Goal: Task Accomplishment & Management: Manage account settings

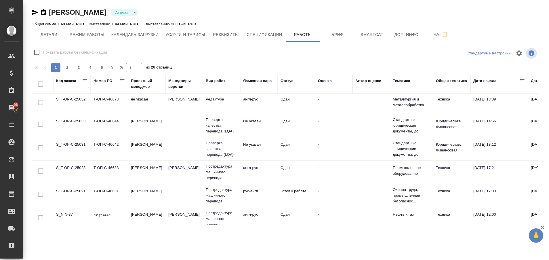
click at [81, 192] on td "S_T-OP-C-25021" at bounding box center [71, 195] width 37 height 20
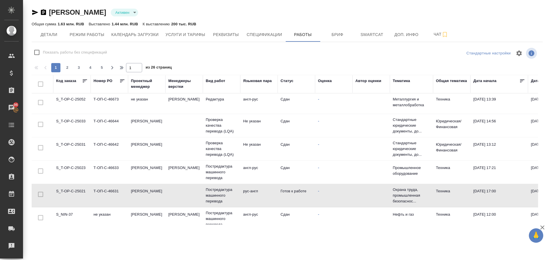
click at [81, 192] on td "S_T-OP-C-25021" at bounding box center [71, 195] width 37 height 20
click at [67, 213] on td "S_NIN-37" at bounding box center [71, 219] width 37 height 20
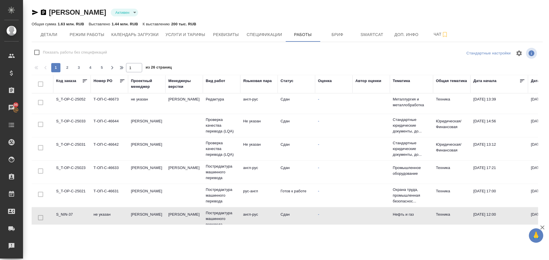
click at [67, 213] on td "S_NIN-37" at bounding box center [71, 219] width 37 height 20
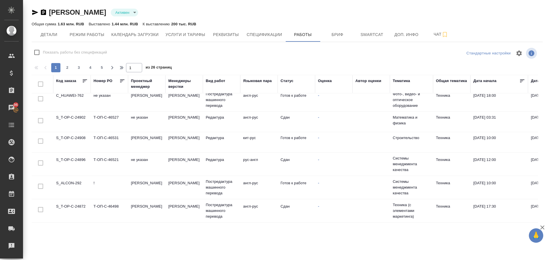
scroll to position [257, 0]
click at [76, 156] on td "S_T-OP-C-24896" at bounding box center [71, 162] width 37 height 20
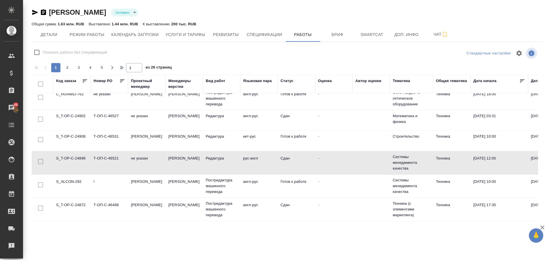
click at [76, 156] on td "S_T-OP-C-24896" at bounding box center [71, 162] width 37 height 20
click at [66, 182] on td "S_ALCON-292" at bounding box center [71, 186] width 37 height 20
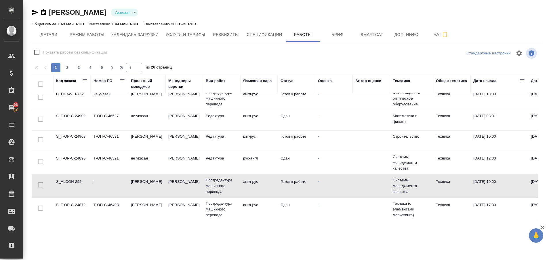
click at [66, 182] on td "S_ALCON-292" at bounding box center [71, 186] width 37 height 20
click at [73, 207] on td "S_T-OP-C-24872" at bounding box center [71, 209] width 37 height 20
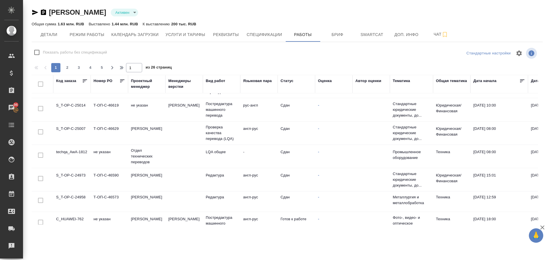
scroll to position [0, 0]
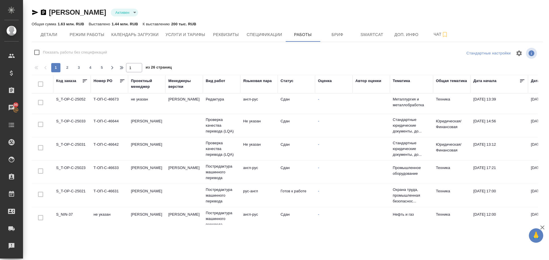
click at [91, 103] on td "Т-ОП-С-46673" at bounding box center [109, 103] width 37 height 20
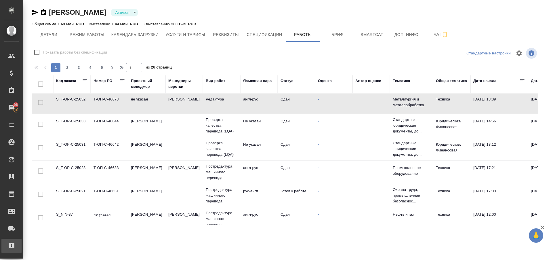
click at [12, 249] on div "Рекламации" at bounding box center [4, 245] width 14 height 9
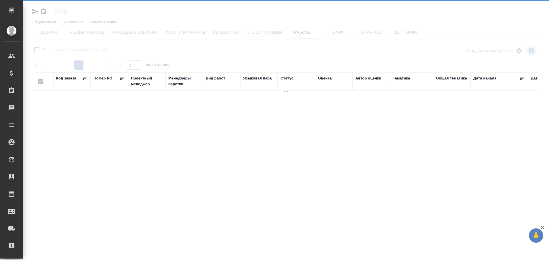
type input "active"
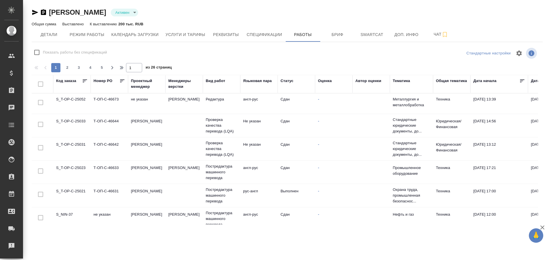
checkbox input "false"
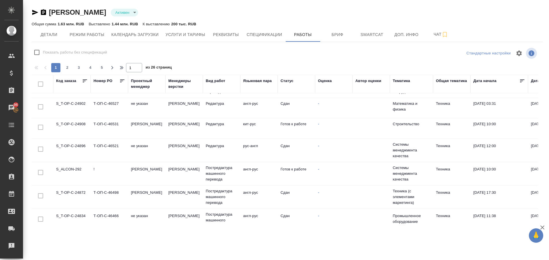
scroll to position [271, 0]
click at [75, 164] on td "S_ALCON-292" at bounding box center [71, 172] width 37 height 20
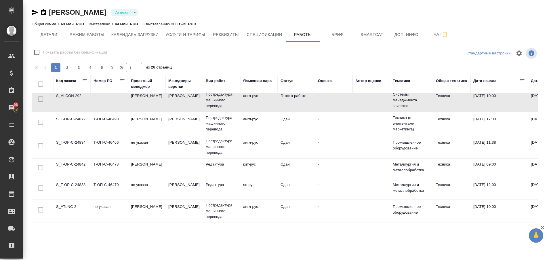
scroll to position [438, 0]
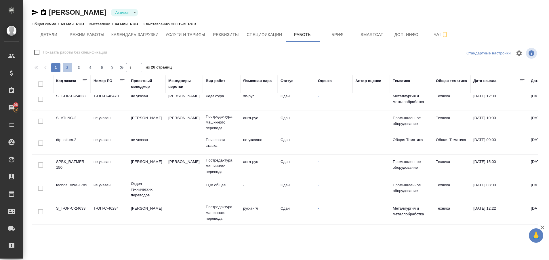
click at [68, 69] on span "2" at bounding box center [67, 68] width 9 height 6
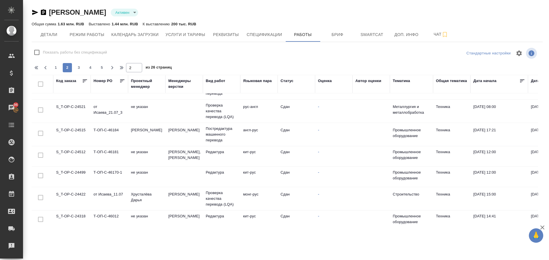
scroll to position [0, 0]
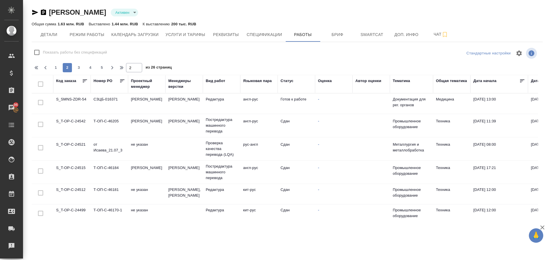
click at [80, 101] on td "S_SMNS-ZDR-54" at bounding box center [71, 103] width 37 height 20
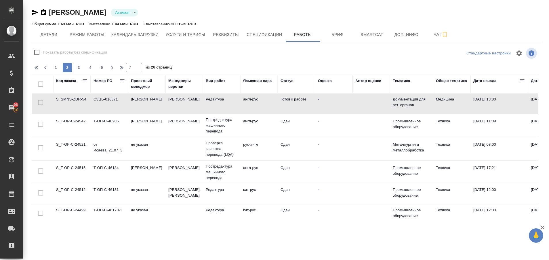
click at [80, 101] on td "S_SMNS-ZDR-54" at bounding box center [71, 103] width 37 height 20
click at [56, 67] on span "1" at bounding box center [55, 68] width 9 height 6
type input "1"
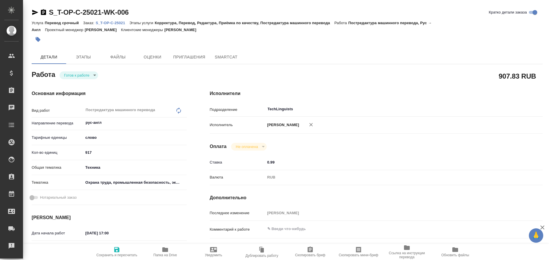
type textarea "x"
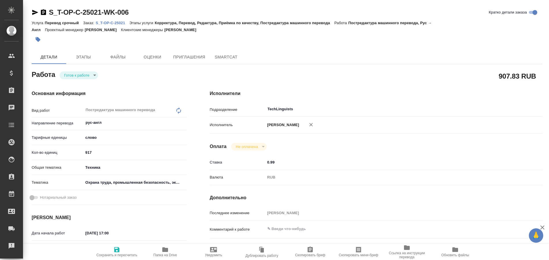
type textarea "x"
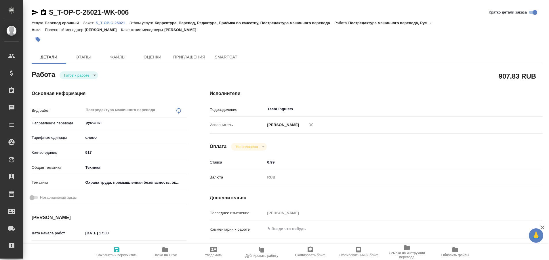
type textarea "x"
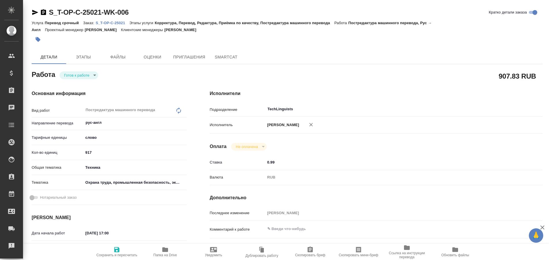
type textarea "x"
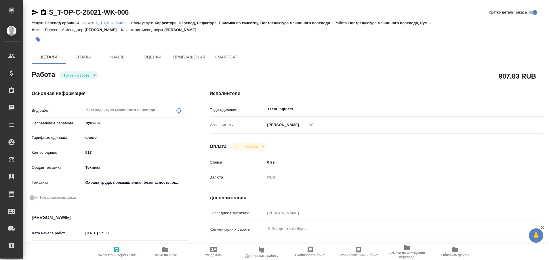
type textarea "x"
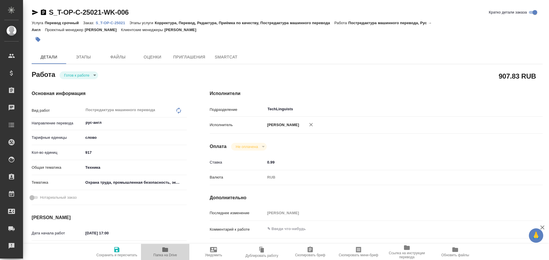
click at [162, 251] on icon "button" at bounding box center [165, 249] width 7 height 7
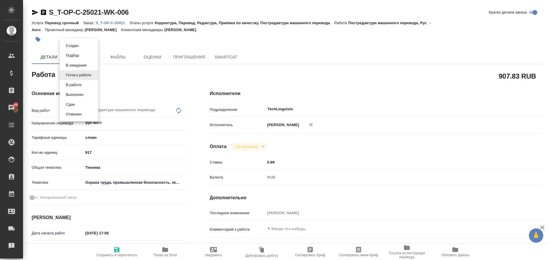
click at [94, 76] on body "🙏 .cls-1 fill:#fff; AWATERA Plastinina Anastasia Клиенты Спецификации Заказы 96…" at bounding box center [274, 130] width 549 height 260
click at [85, 93] on button "Выполнен" at bounding box center [74, 94] width 21 height 6
type textarea "x"
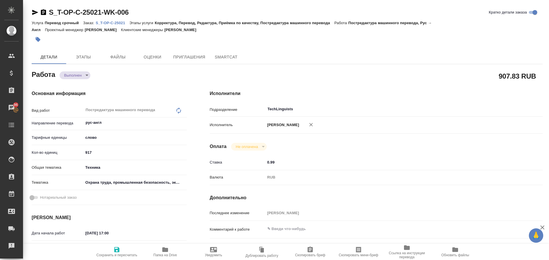
type textarea "x"
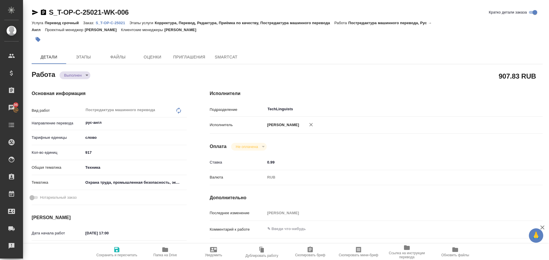
type textarea "x"
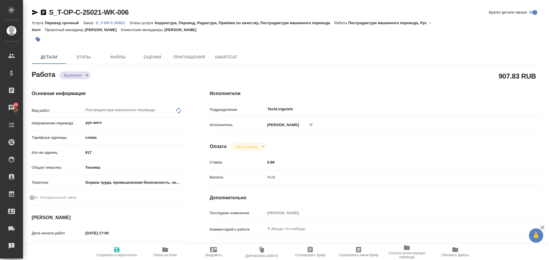
type textarea "x"
click at [35, 12] on icon "button" at bounding box center [35, 12] width 6 height 5
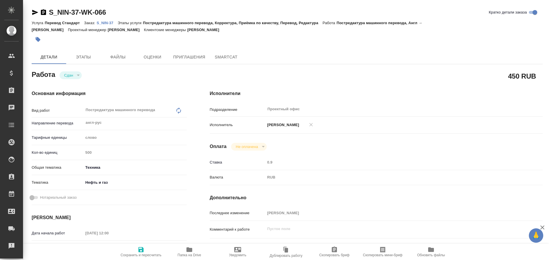
type textarea "x"
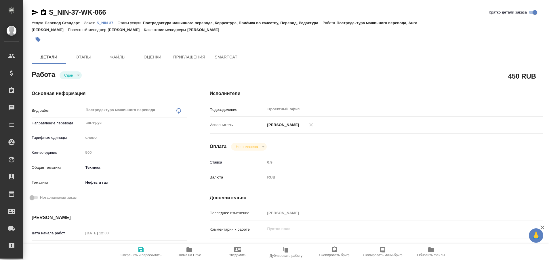
type textarea "x"
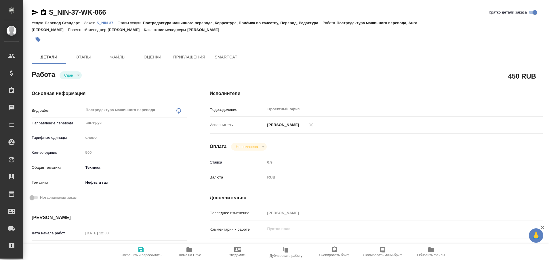
type textarea "x"
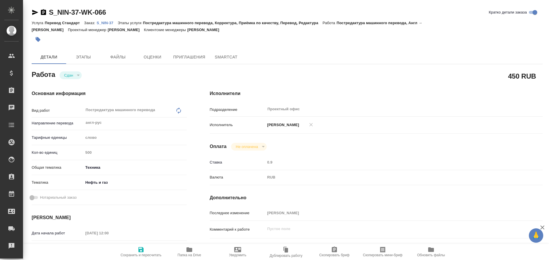
type textarea "x"
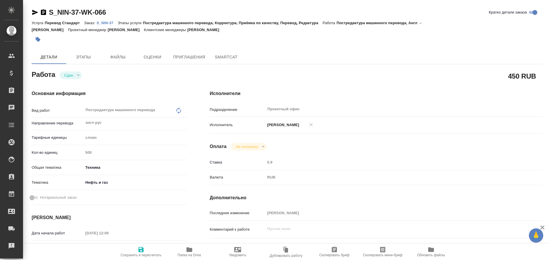
type textarea "x"
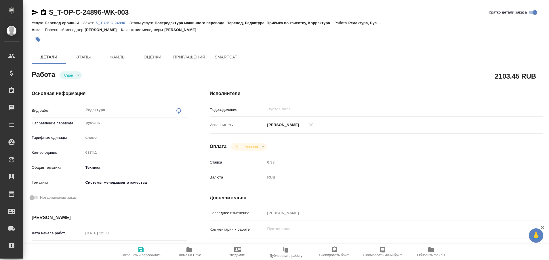
type textarea "x"
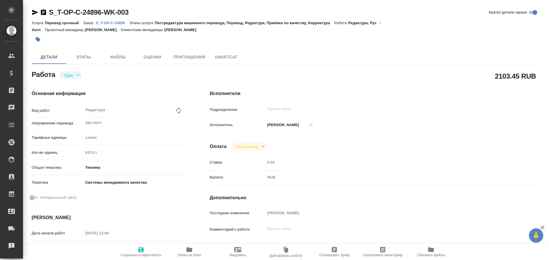
type textarea "x"
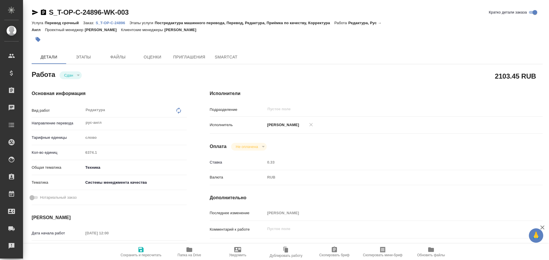
type textarea "x"
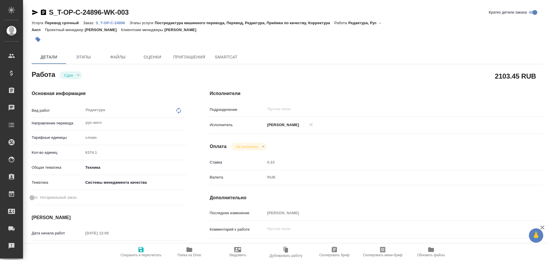
type textarea "x"
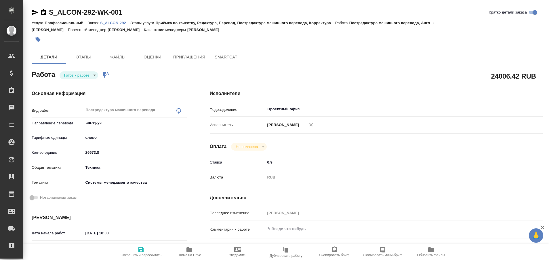
type textarea "x"
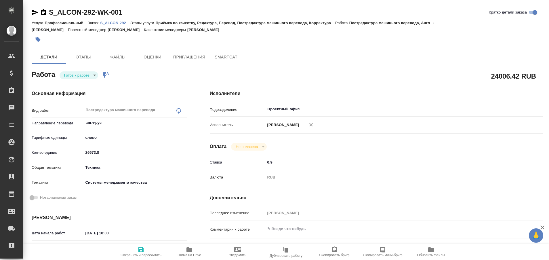
type textarea "x"
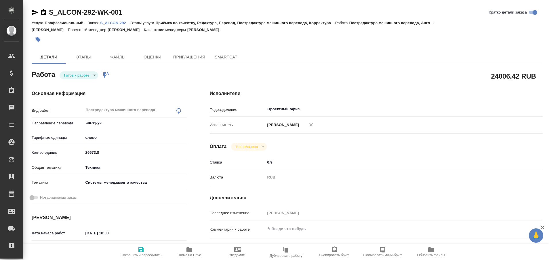
type textarea "x"
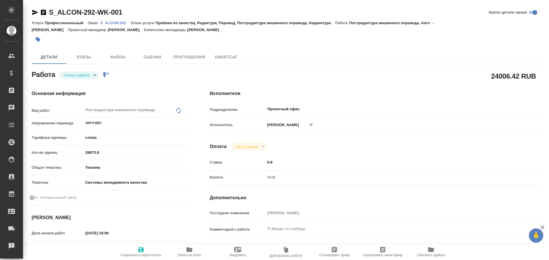
type textarea "x"
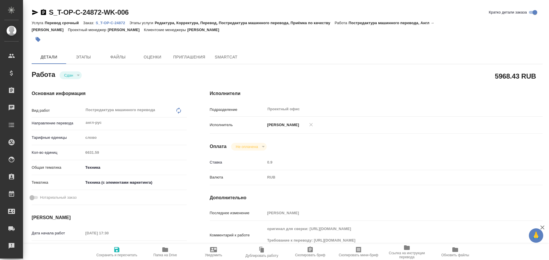
type textarea "x"
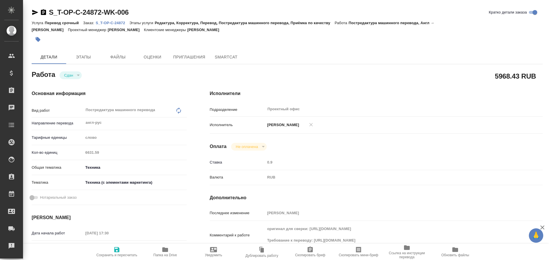
type textarea "x"
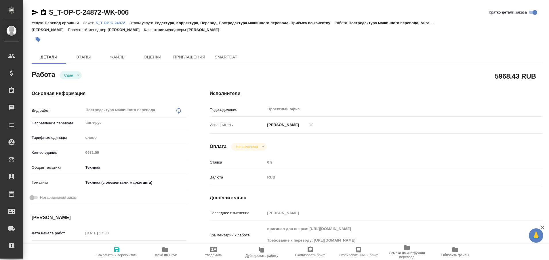
type textarea "x"
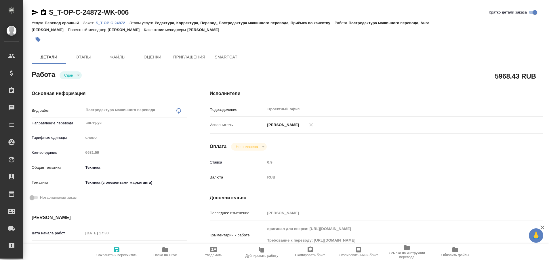
type textarea "x"
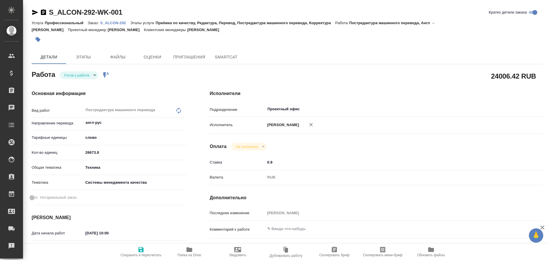
type textarea "x"
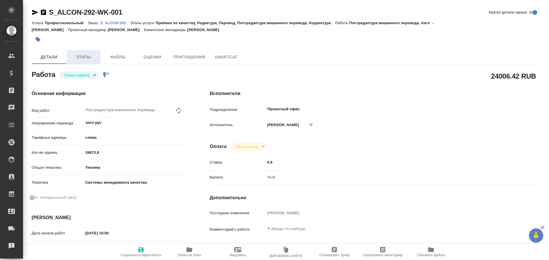
type textarea "x"
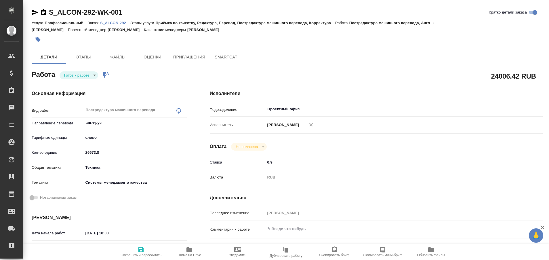
type textarea "x"
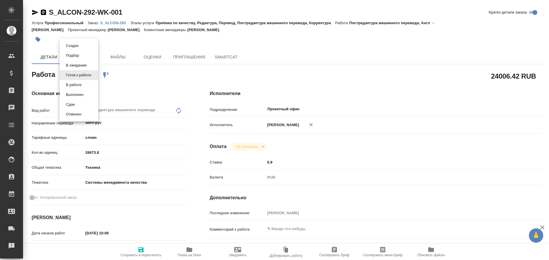
click at [92, 77] on body "🙏 .cls-1 fill:#fff; AWATERA Plastinina Anastasia Клиенты Спецификации Заказы Ча…" at bounding box center [274, 130] width 549 height 260
type textarea "x"
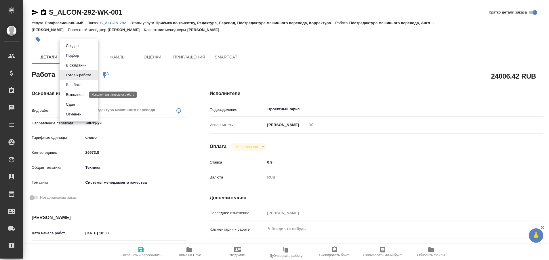
type textarea "x"
click at [78, 85] on button "В работе" at bounding box center [73, 85] width 19 height 6
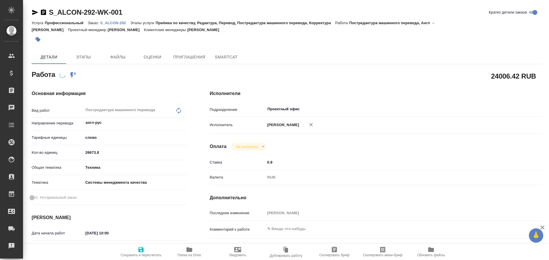
type textarea "x"
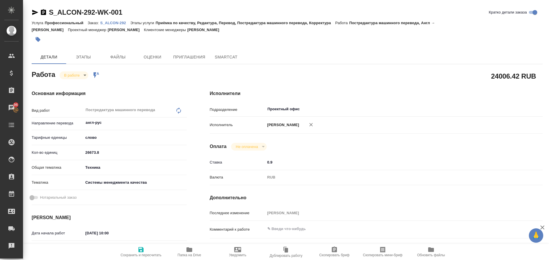
type textarea "x"
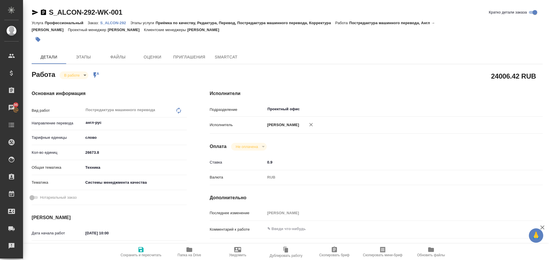
type textarea "x"
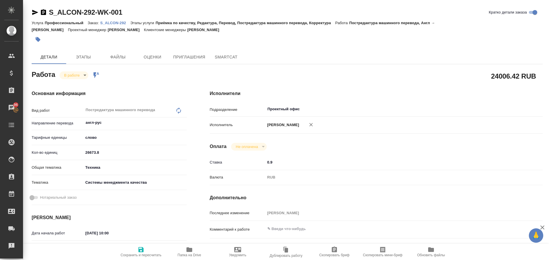
type textarea "x"
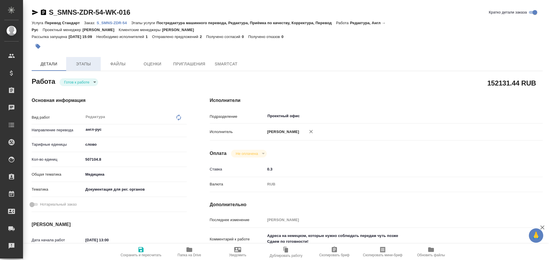
type textarea "x"
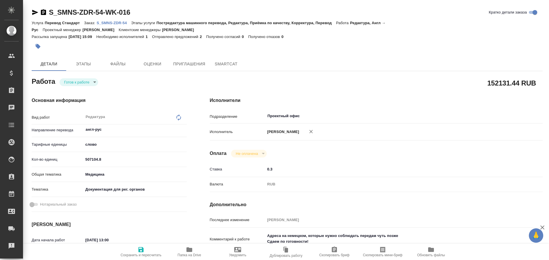
type textarea "x"
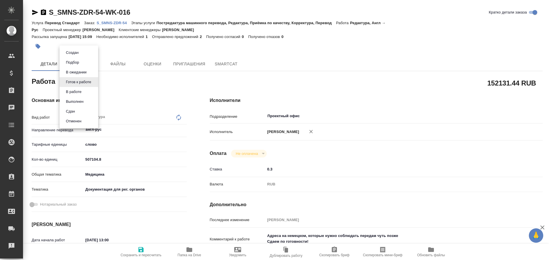
click at [95, 81] on body "🙏 .cls-1 fill:#fff; AWATERA Plastinina [PERSON_NAME] Спецификации Заказы Чаты T…" at bounding box center [274, 130] width 549 height 260
type textarea "x"
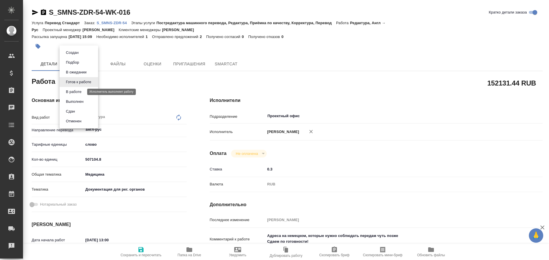
type textarea "x"
click at [81, 92] on button "В работе" at bounding box center [73, 92] width 19 height 6
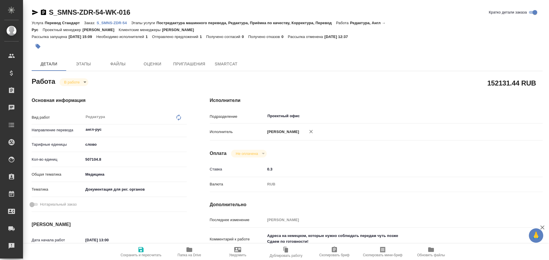
type textarea "x"
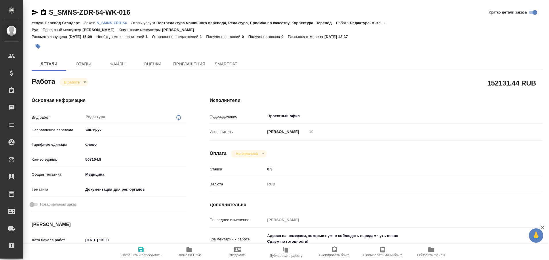
type textarea "x"
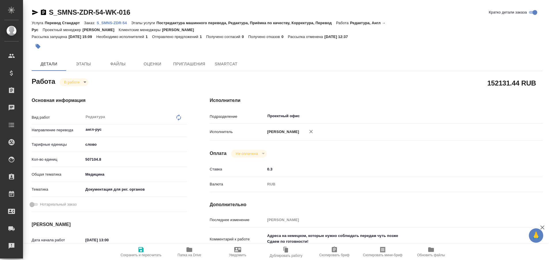
type textarea "x"
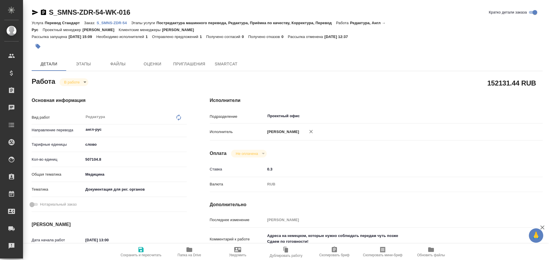
type textarea "x"
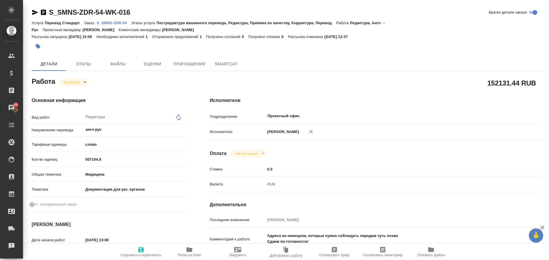
type textarea "x"
